Goal: Learn about a topic

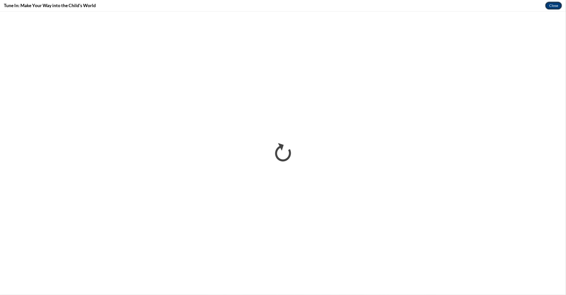
click at [551, 6] on button "Close" at bounding box center [554, 6] width 17 height 8
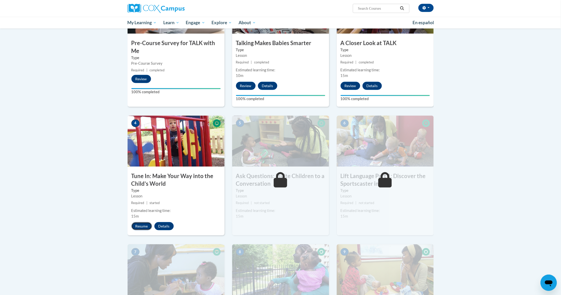
click at [143, 228] on button "Resume" at bounding box center [141, 226] width 21 height 8
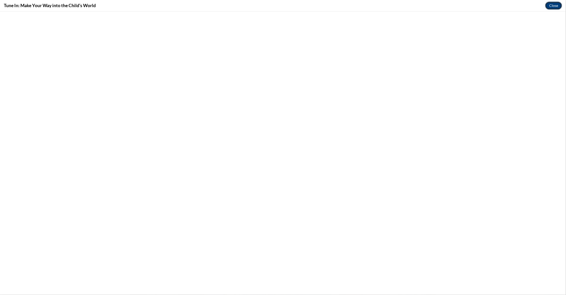
click at [554, 7] on button "Close" at bounding box center [554, 6] width 17 height 8
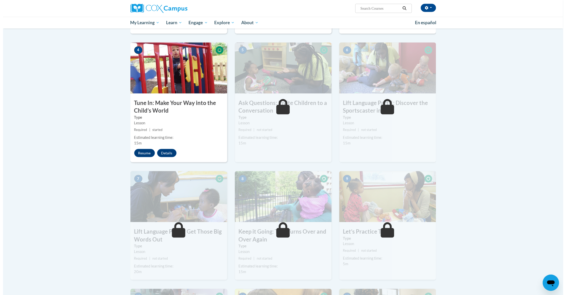
scroll to position [215, 0]
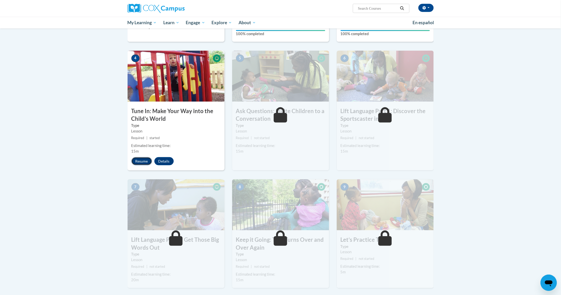
click at [143, 160] on button "Resume" at bounding box center [141, 161] width 21 height 8
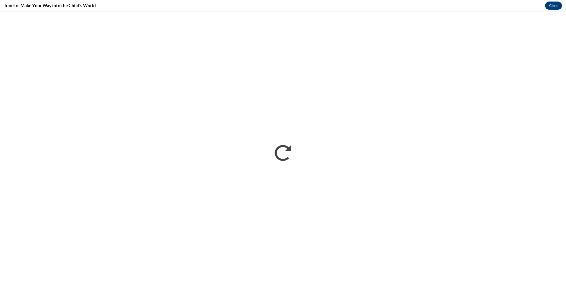
scroll to position [0, 0]
click at [552, 6] on button "Close" at bounding box center [554, 6] width 17 height 8
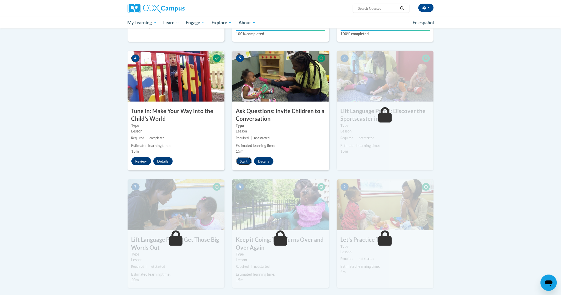
click at [246, 163] on button "Start" at bounding box center [244, 161] width 16 height 8
